Goal: Information Seeking & Learning: Check status

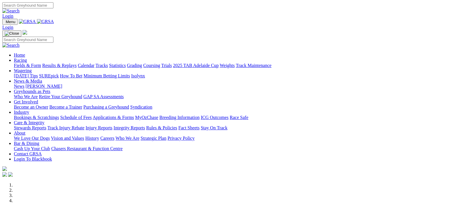
click at [54, 20] on img at bounding box center [45, 21] width 17 height 5
click at [54, 21] on img at bounding box center [45, 21] width 17 height 5
click at [27, 58] on link "Racing" at bounding box center [20, 60] width 13 height 5
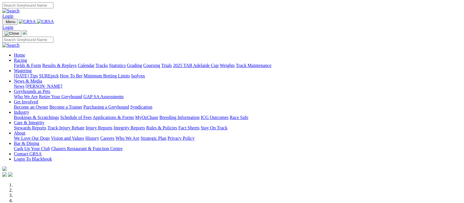
click at [54, 20] on img at bounding box center [45, 21] width 17 height 5
click at [27, 58] on link "Racing" at bounding box center [20, 60] width 13 height 5
click at [67, 63] on link "Results & Replays" at bounding box center [59, 65] width 34 height 5
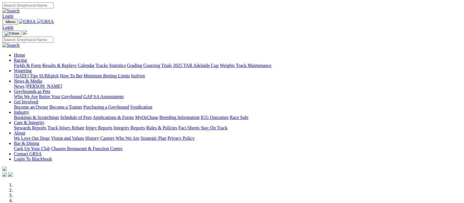
click at [54, 21] on img at bounding box center [45, 21] width 17 height 5
click at [71, 63] on link "Results & Replays" at bounding box center [59, 65] width 34 height 5
